Goal: Task Accomplishment & Management: Complete application form

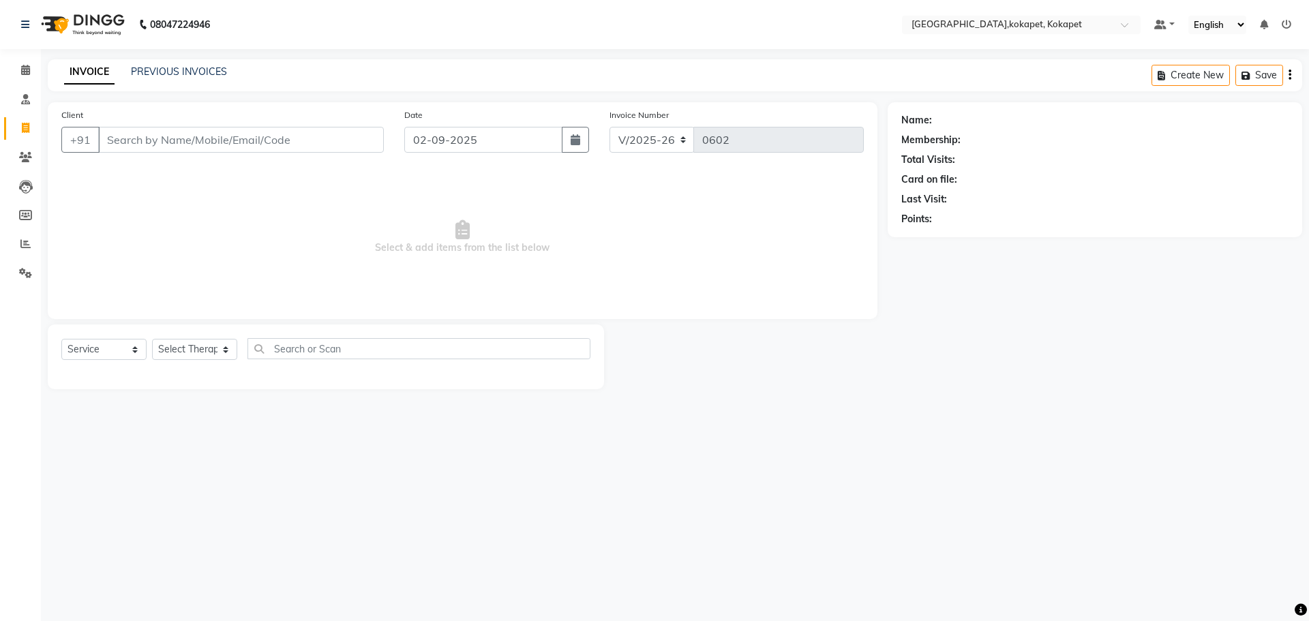
select select "5849"
select select "service"
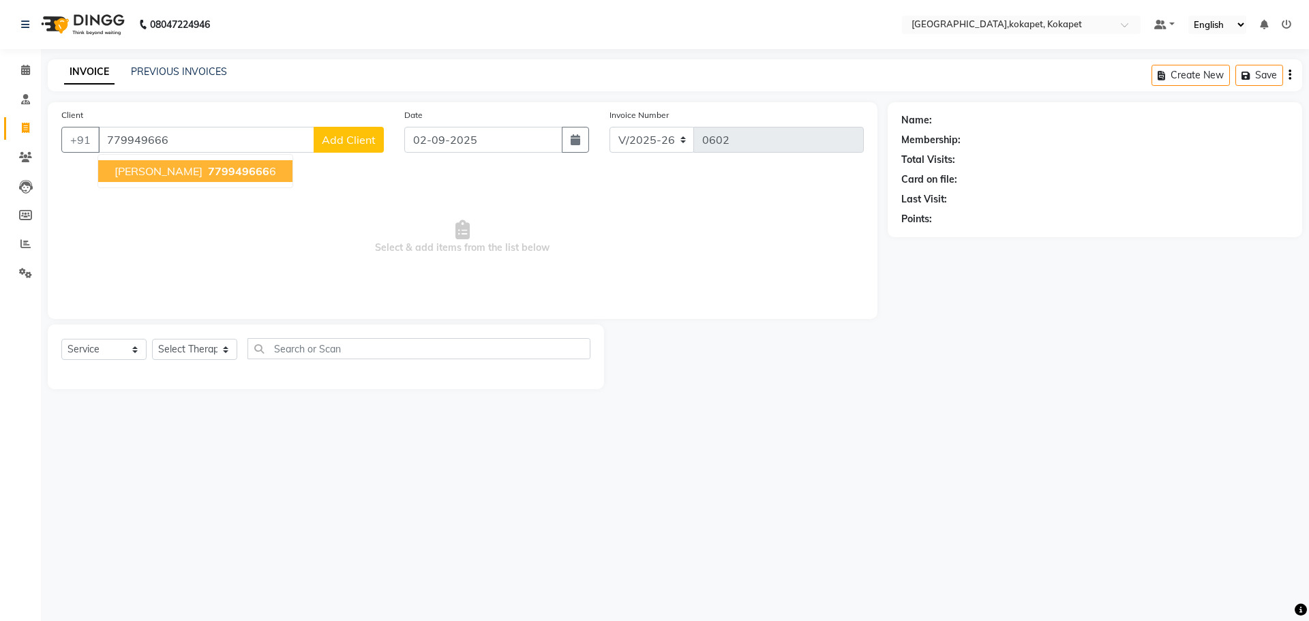
click at [197, 180] on button "charan K 779949666 6" at bounding box center [195, 171] width 194 height 22
type input "7799496666"
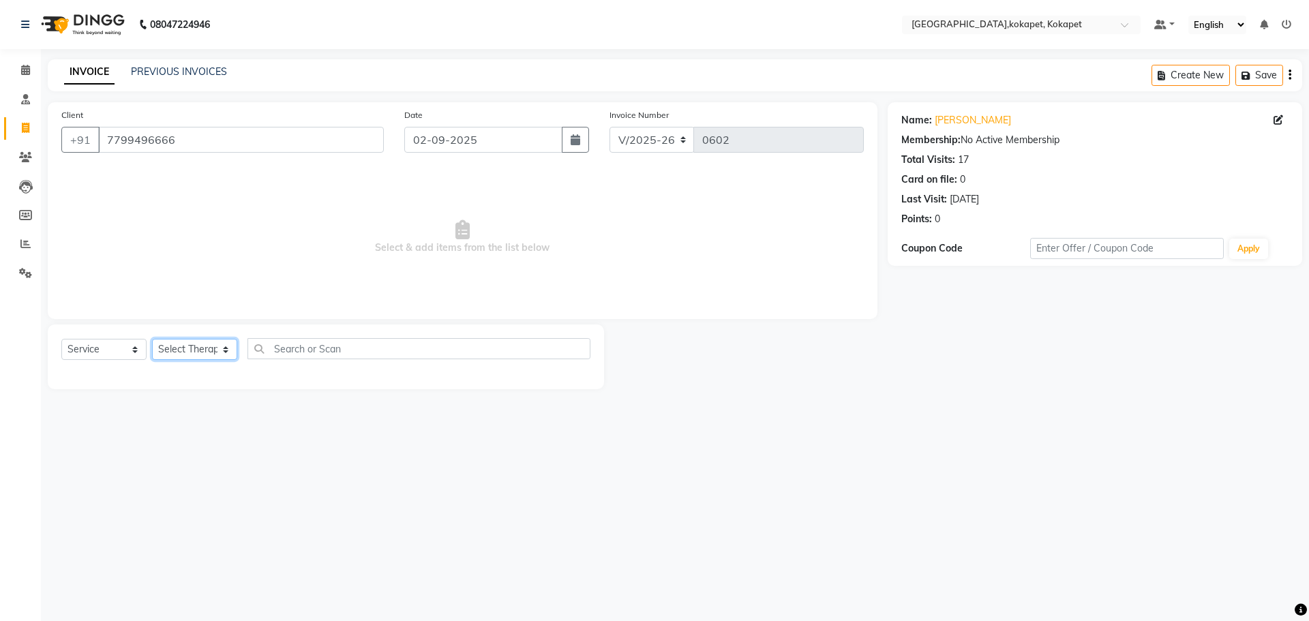
click at [198, 357] on select "Select Therapist Cham Iluning Keerthi Kiran Lucy Maikho Marine Mohit Momiine Ra…" at bounding box center [194, 349] width 85 height 21
select select "40947"
click at [152, 339] on select "Select Therapist Cham Iluning Keerthi Kiran Lucy Maikho Marine Mohit Momiine Ra…" at bounding box center [194, 349] width 85 height 21
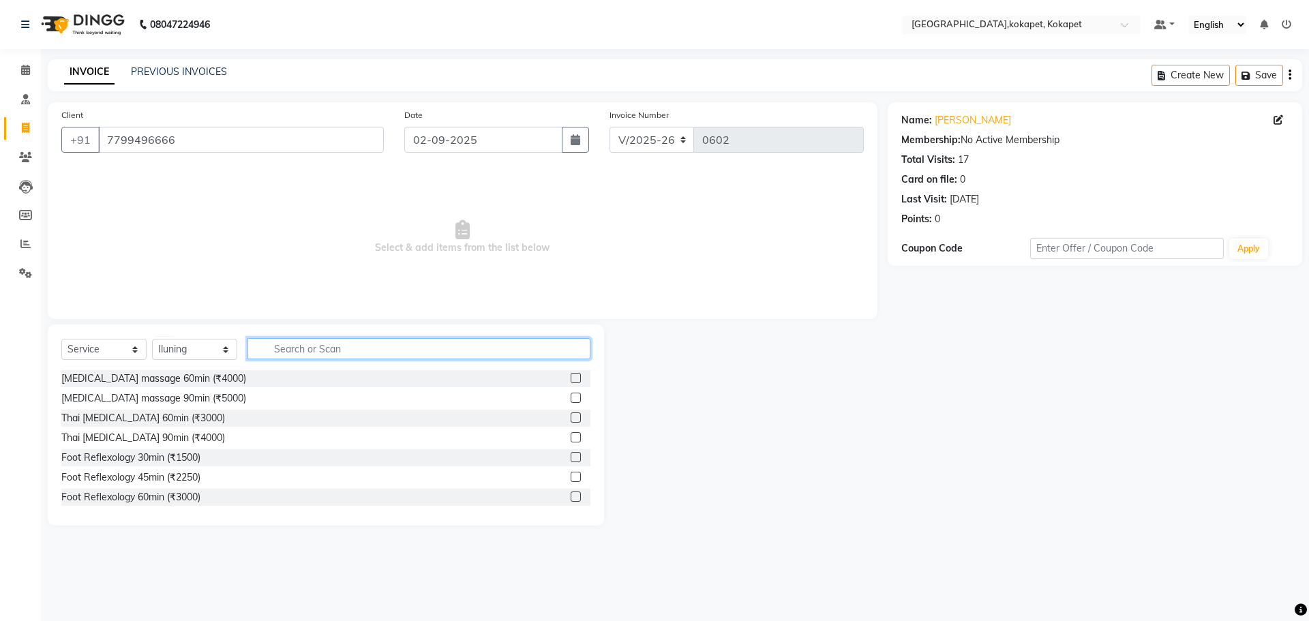
click at [297, 359] on input "text" at bounding box center [419, 348] width 343 height 21
click at [571, 413] on label at bounding box center [576, 418] width 10 height 10
click at [571, 414] on input "checkbox" at bounding box center [575, 418] width 9 height 9
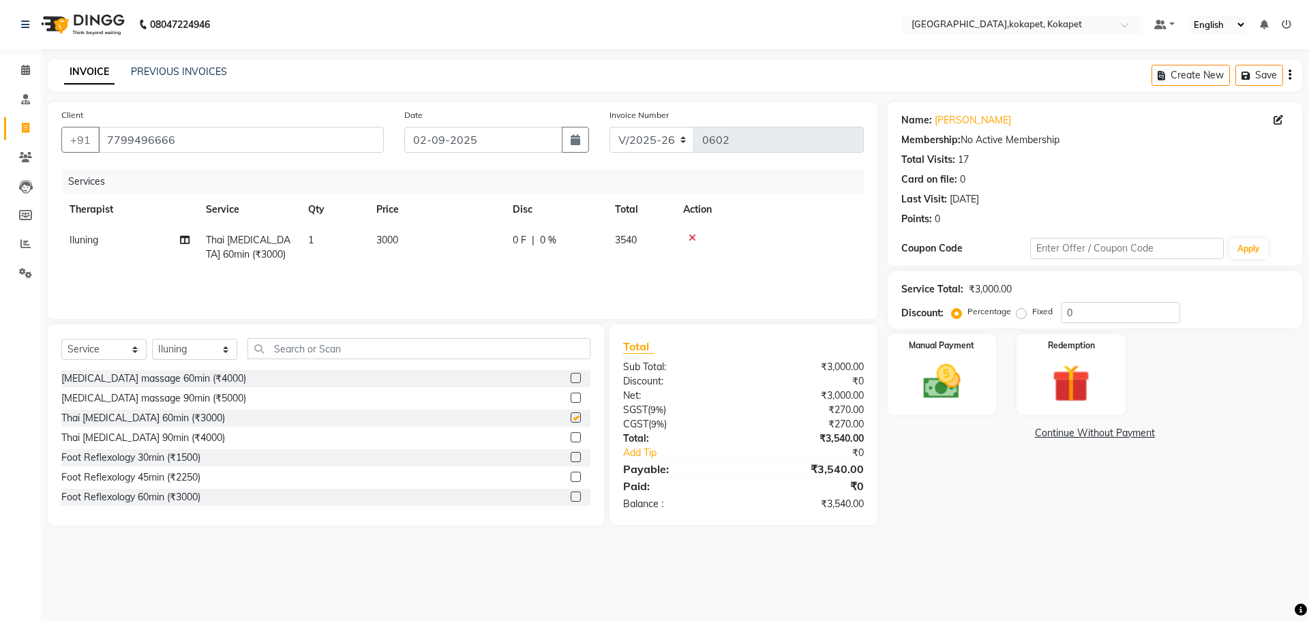
checkbox input "false"
click at [953, 414] on div "Manual Payment" at bounding box center [941, 375] width 113 height 84
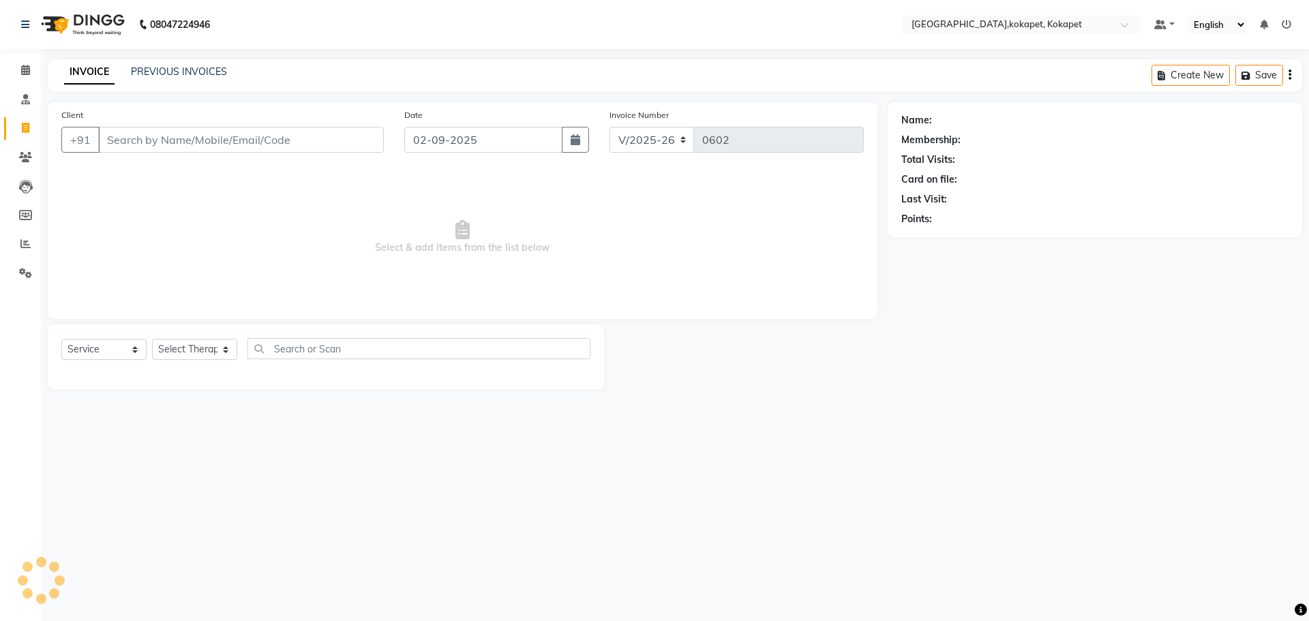
select select "5849"
select select "service"
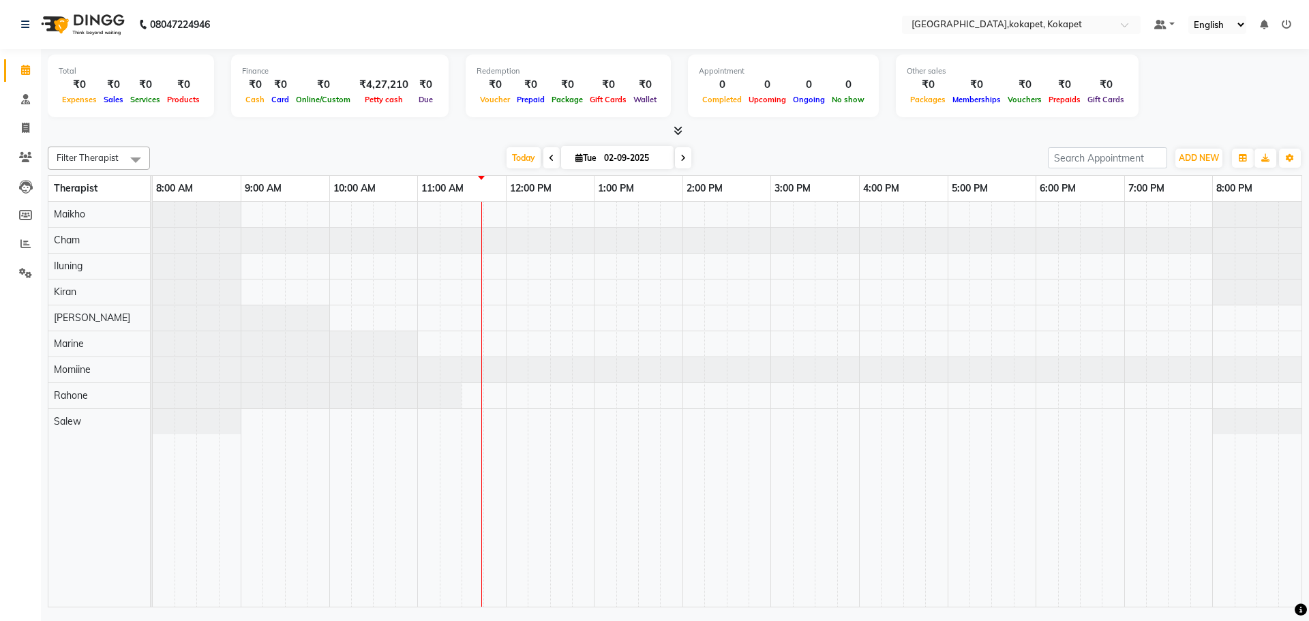
drag, startPoint x: 0, startPoint y: 0, endPoint x: 39, endPoint y: 123, distance: 128.8
drag, startPoint x: 25, startPoint y: 130, endPoint x: 99, endPoint y: 3, distance: 146.1
click at [25, 130] on icon at bounding box center [26, 128] width 8 height 10
select select "service"
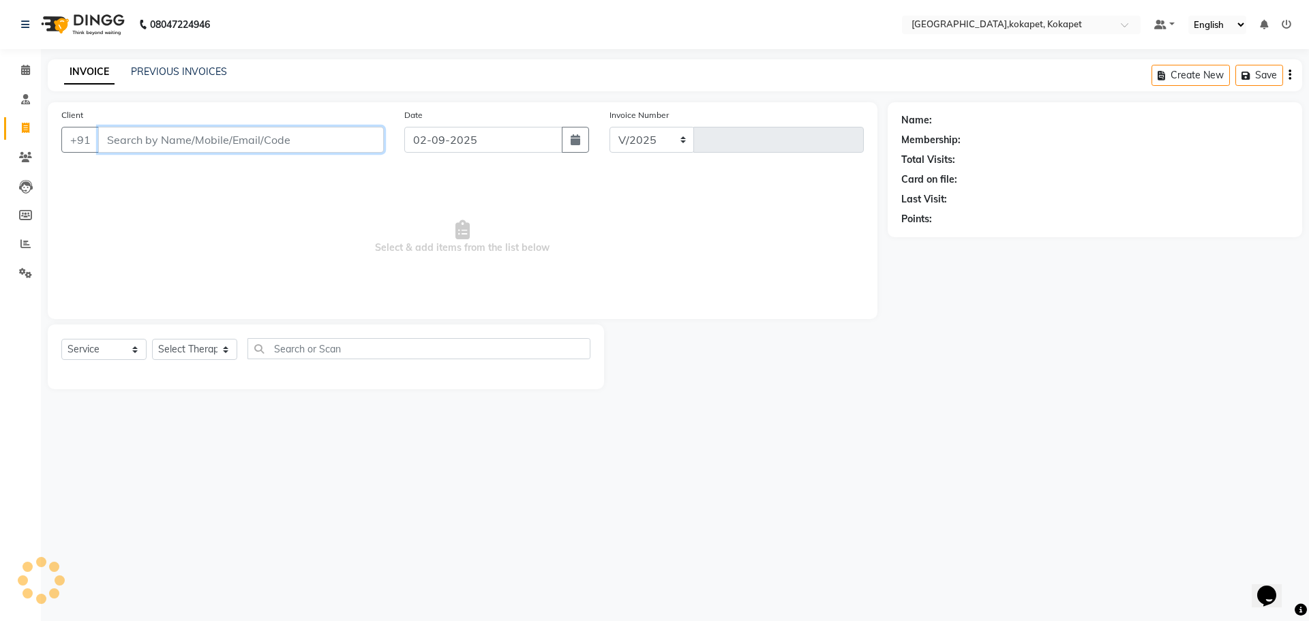
select select "5849"
type input "0602"
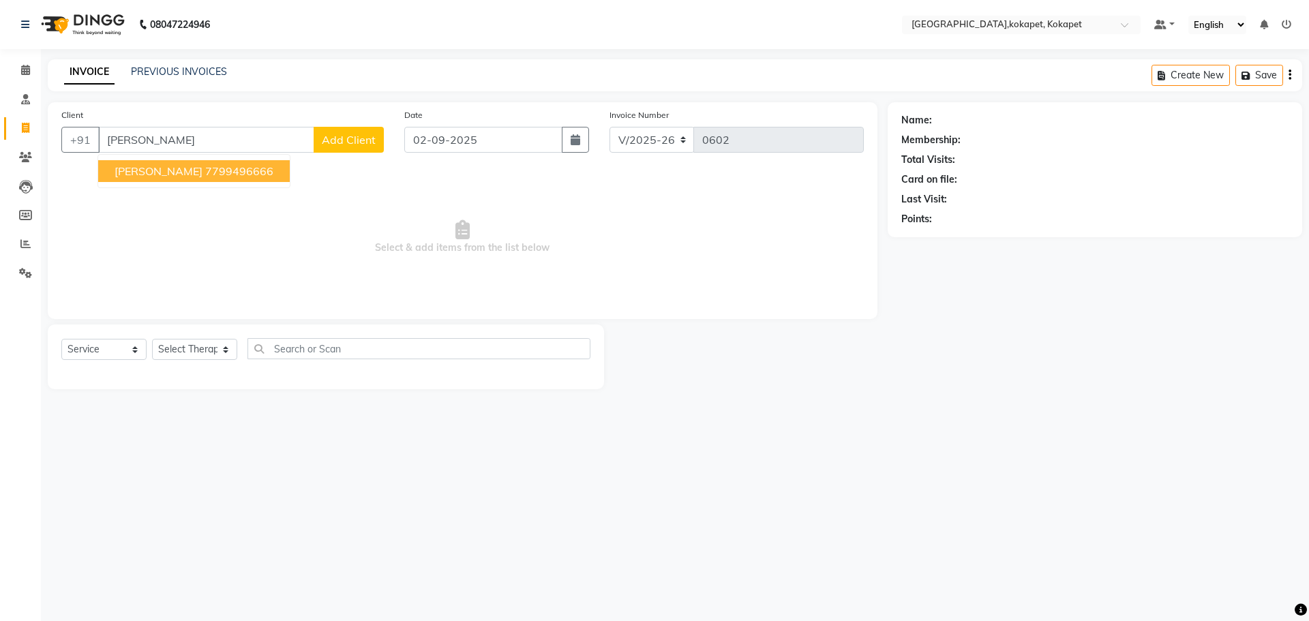
click at [252, 172] on span "Select & add items from the list below" at bounding box center [462, 237] width 803 height 136
click at [197, 145] on input "charan k" at bounding box center [206, 140] width 216 height 26
click at [164, 162] on button "charan K 7799496666" at bounding box center [194, 171] width 192 height 22
type input "7799496666"
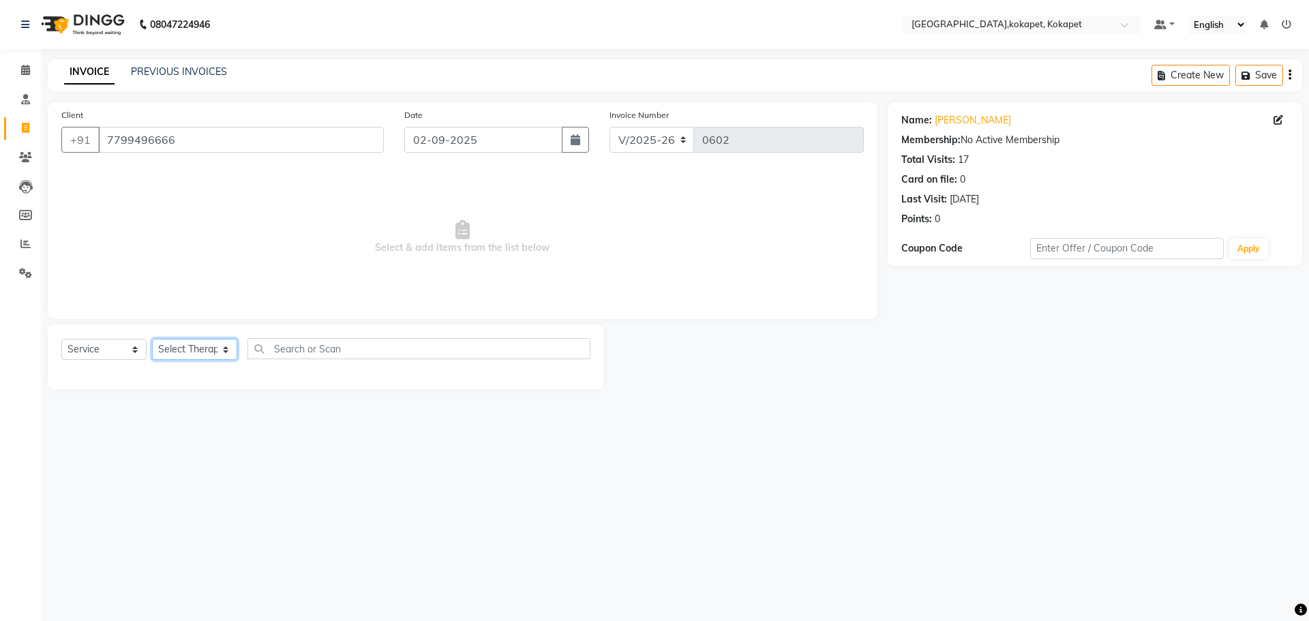
click at [169, 355] on select "Select Therapist Cham Iluning Keerthi Kiran Lucy Maikho Marine Mohit Momiine Ra…" at bounding box center [194, 349] width 85 height 21
select select "40947"
click at [152, 339] on select "Select Therapist Cham Iluning Keerthi Kiran Lucy Maikho Marine Mohit Momiine Ra…" at bounding box center [194, 349] width 85 height 21
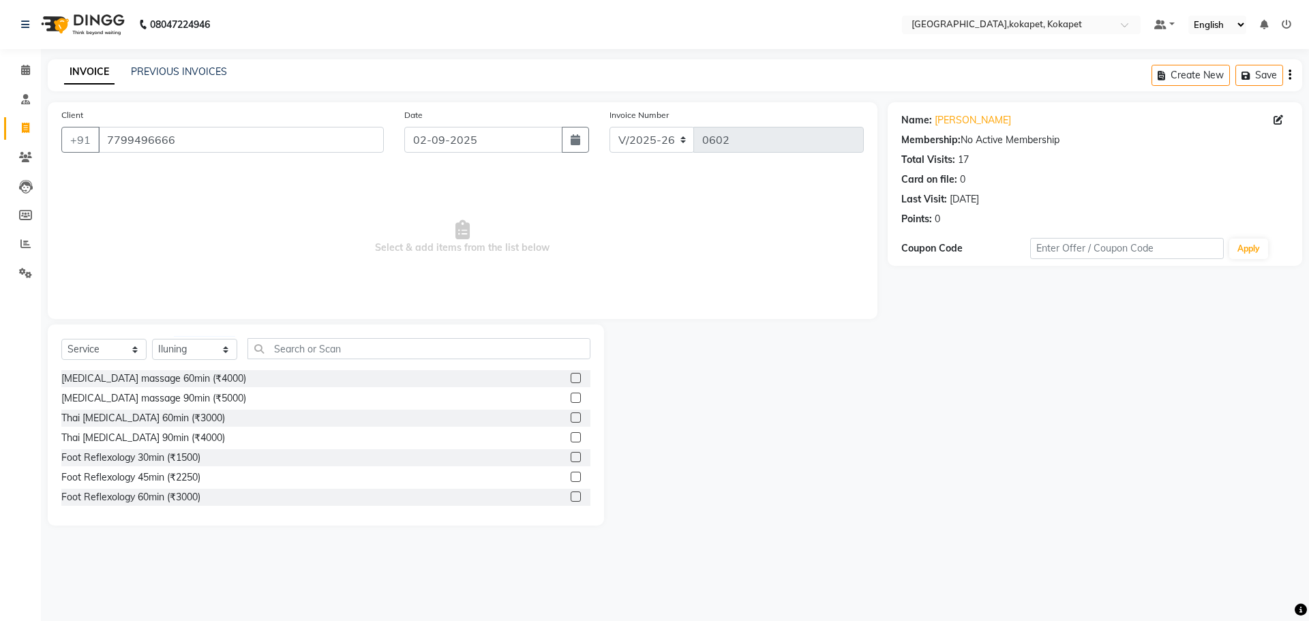
click at [571, 415] on label at bounding box center [576, 418] width 10 height 10
click at [571, 415] on input "checkbox" at bounding box center [575, 418] width 9 height 9
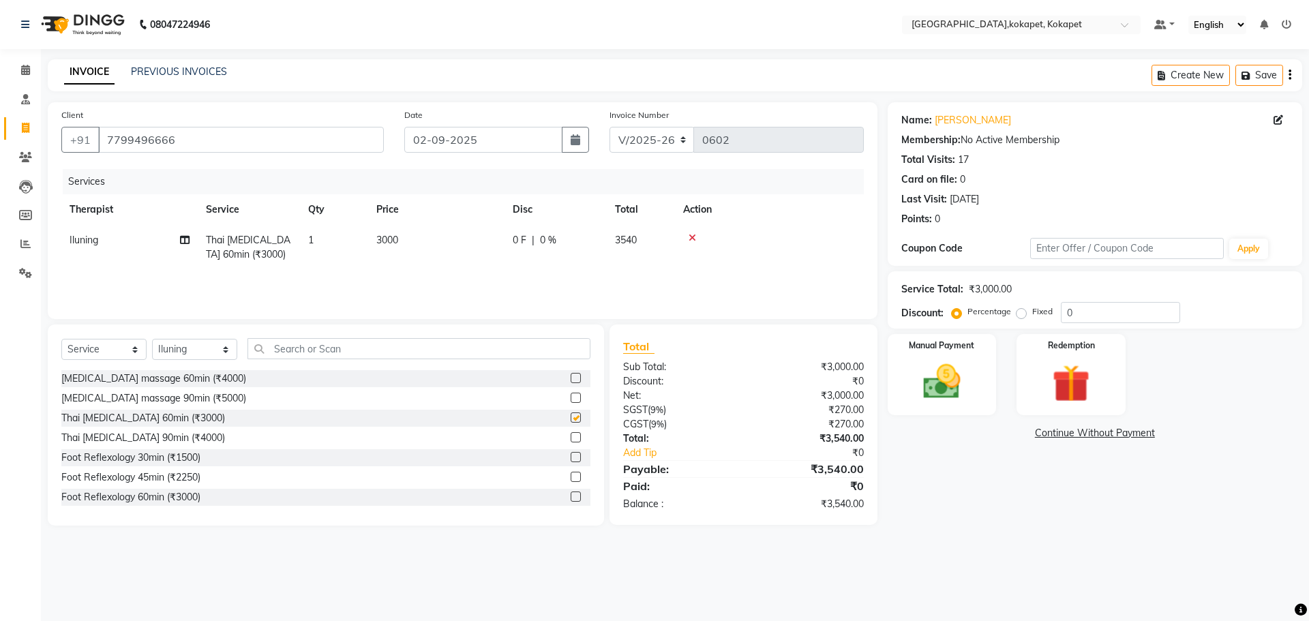
checkbox input "false"
click at [942, 402] on img at bounding box center [941, 381] width 63 height 45
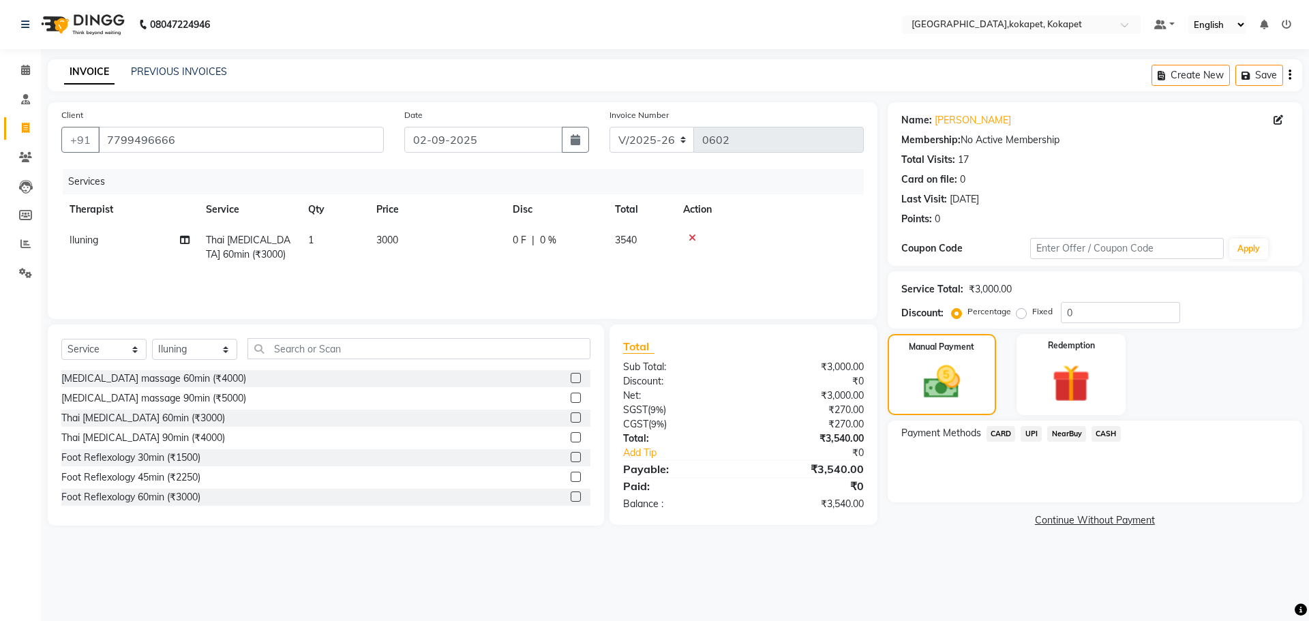
click at [998, 434] on span "CARD" at bounding box center [1001, 434] width 29 height 16
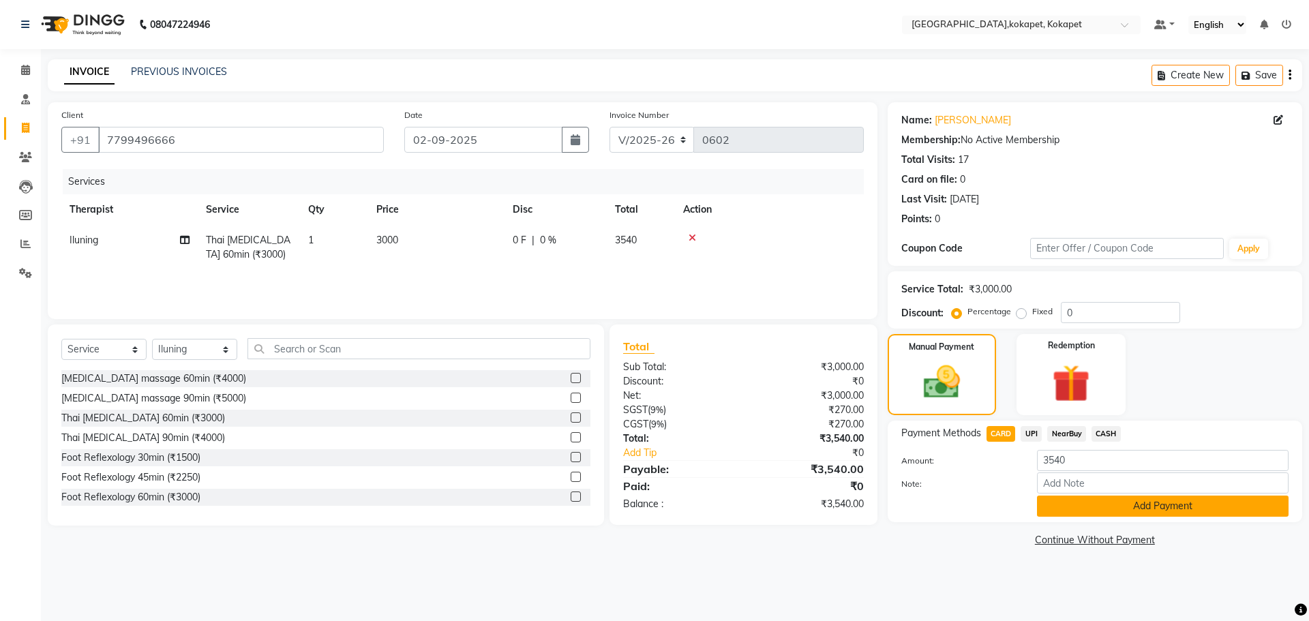
click at [1073, 514] on button "Add Payment" at bounding box center [1163, 506] width 252 height 21
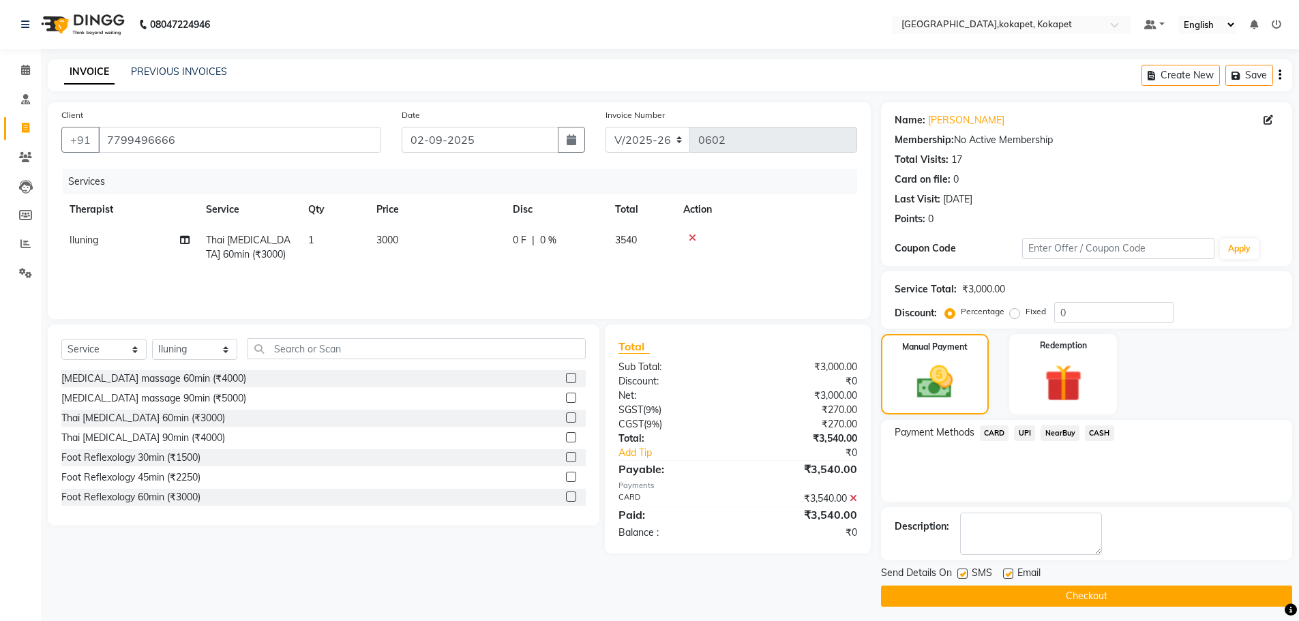
click at [1098, 597] on button "Checkout" at bounding box center [1086, 596] width 411 height 21
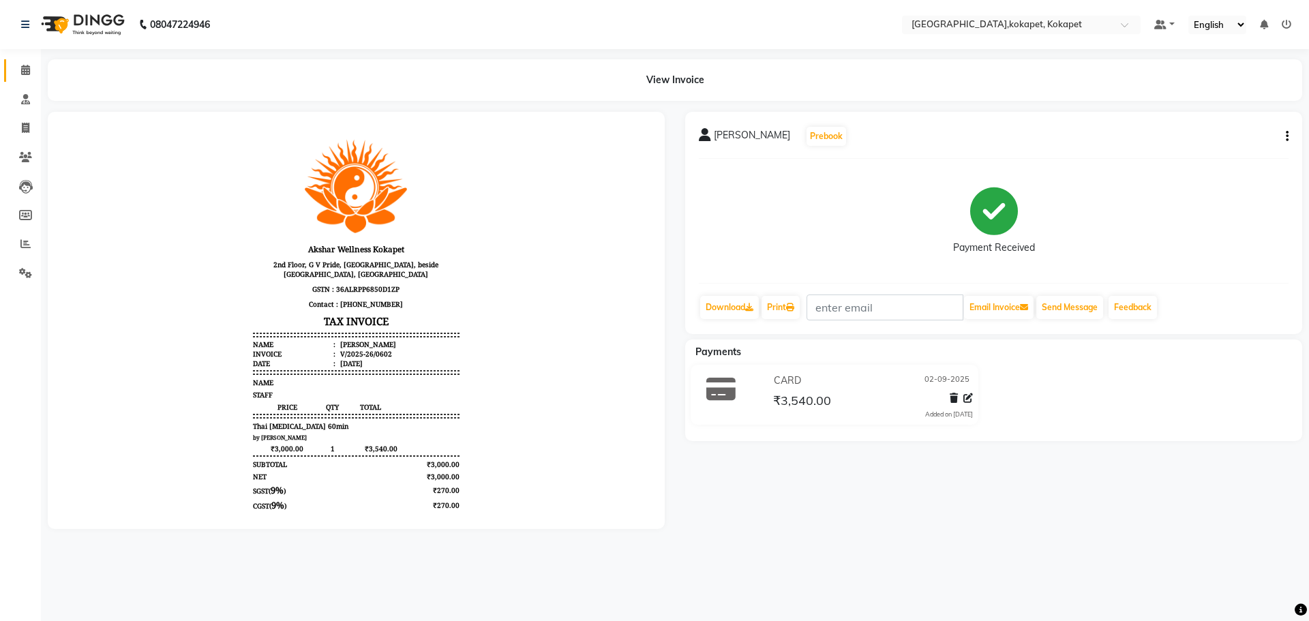
click at [30, 62] on link "Calendar" at bounding box center [20, 70] width 33 height 23
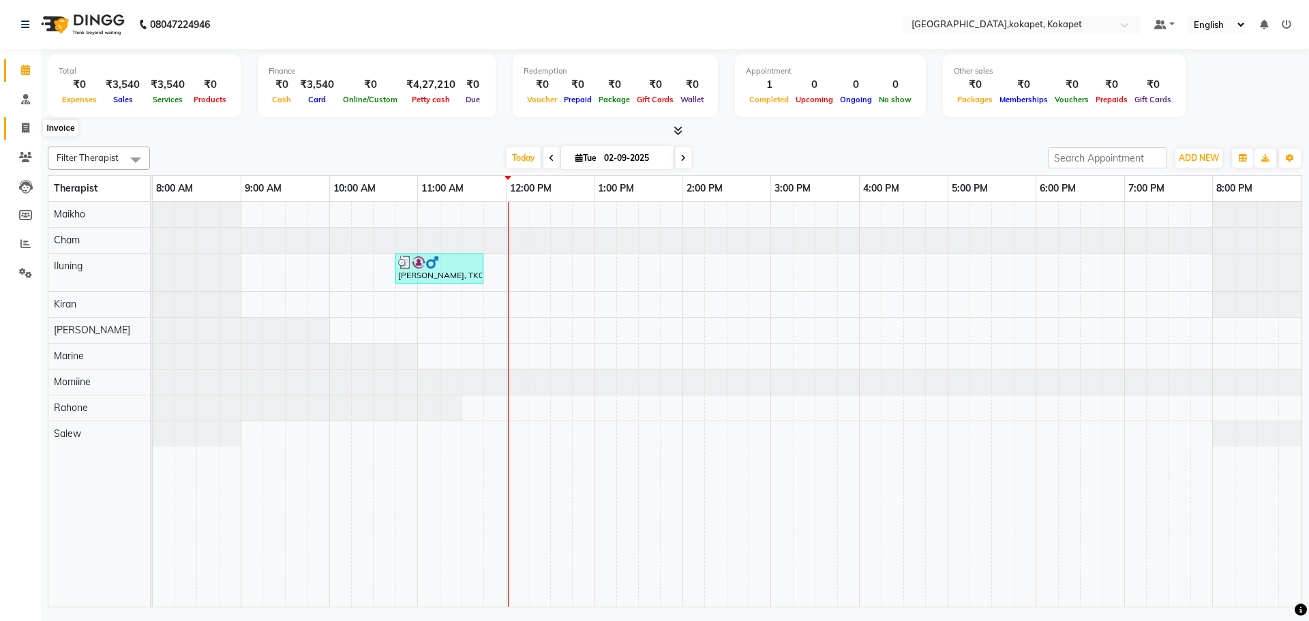
click at [22, 123] on icon at bounding box center [26, 128] width 8 height 10
select select "service"
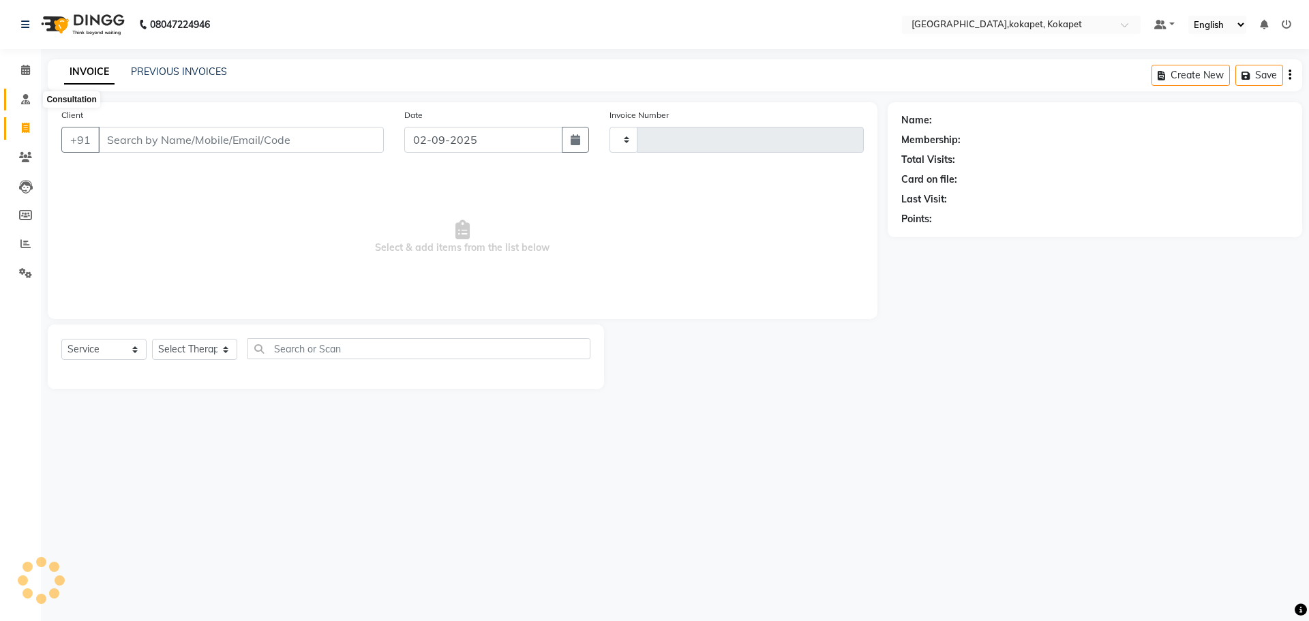
type input "0603"
select select "5849"
